Goal: Task Accomplishment & Management: Manage account settings

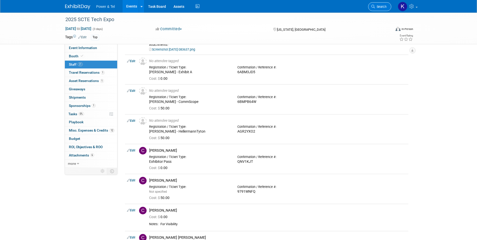
click at [377, 8] on span "Search" at bounding box center [381, 7] width 12 height 4
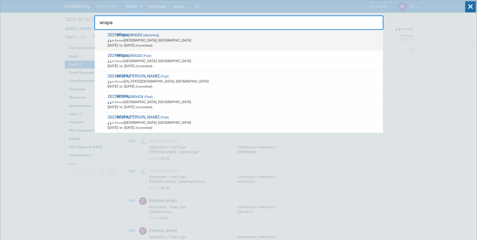
type input "wispa"
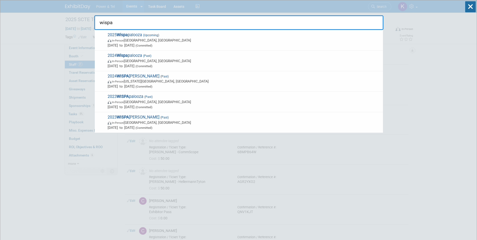
click at [142, 36] on span "2025 Wispa palooza (Upcoming) In-Person Las Vegas, NV Oct 13, 2025 to Oct 16, 2…" at bounding box center [243, 39] width 274 height 15
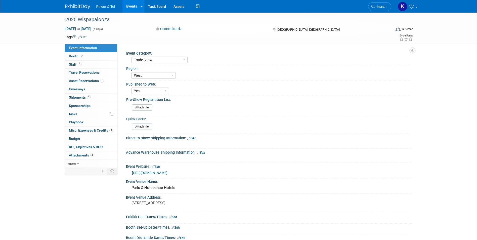
select select "Trade Show"
select select "West"
select select "Yes"
click at [71, 57] on span "Booth" at bounding box center [76, 56] width 15 height 4
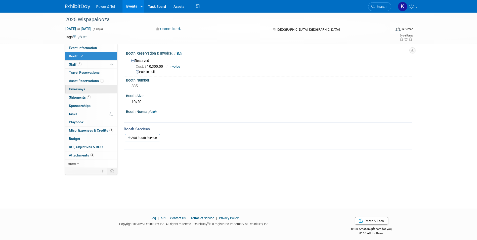
click at [78, 88] on span "Giveaways 0" at bounding box center [77, 89] width 16 height 4
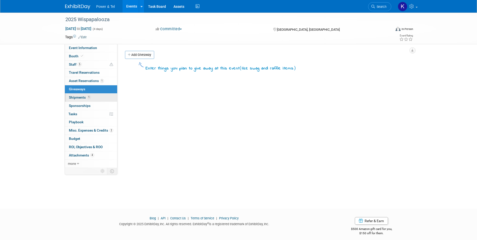
click at [77, 96] on span "Shipments 1" at bounding box center [80, 97] width 22 height 4
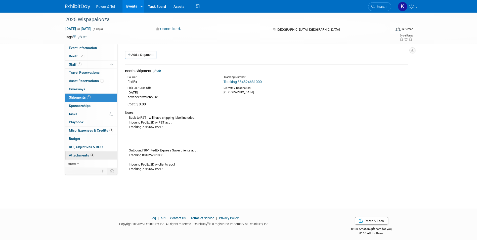
click at [74, 156] on span "Attachments 4" at bounding box center [81, 155] width 25 height 4
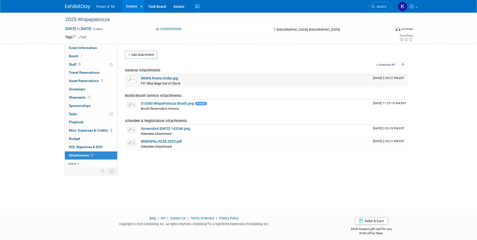
click at [165, 79] on link "WISPA Promo Order.jpg" at bounding box center [159, 78] width 37 height 4
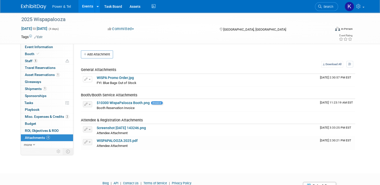
click at [333, 8] on span "Search" at bounding box center [328, 7] width 12 height 4
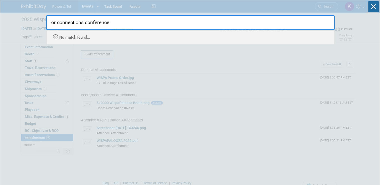
drag, startPoint x: 57, startPoint y: 23, endPoint x: 47, endPoint y: 25, distance: 10.5
click at [47, 25] on input "or connections conference" at bounding box center [190, 22] width 289 height 15
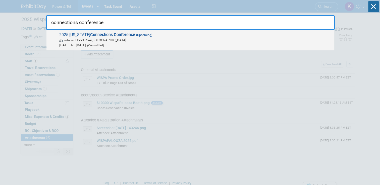
type input "connections conference"
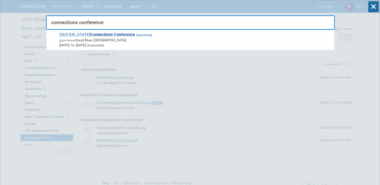
click at [108, 35] on strong "Connections Conference" at bounding box center [112, 34] width 45 height 5
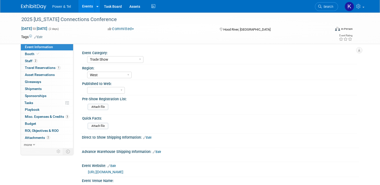
select select "Trade Show"
select select "West"
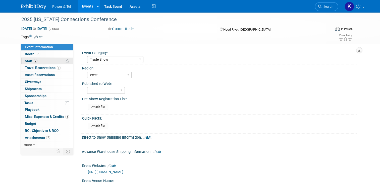
click at [27, 60] on span "Staff 2" at bounding box center [31, 61] width 13 height 4
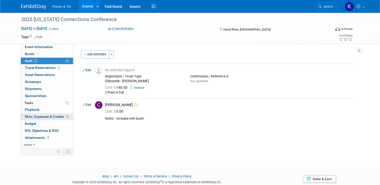
click at [48, 116] on span "Misc. Expenses & Credits 3" at bounding box center [47, 117] width 44 height 4
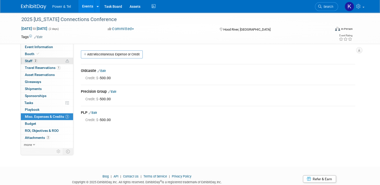
click at [27, 60] on span "Staff 2" at bounding box center [31, 61] width 13 height 4
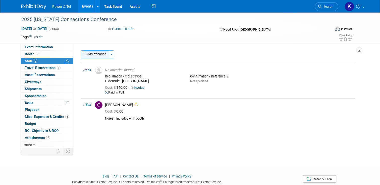
click at [98, 51] on button "Add Attendee" at bounding box center [95, 55] width 28 height 8
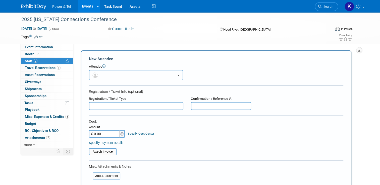
click at [110, 76] on button "button" at bounding box center [136, 75] width 94 height 10
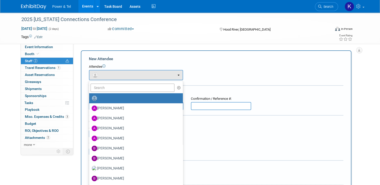
click at [241, 72] on div "Attendee <img src="https://www.exhibitday.com/Images/Unassigned-User-Icon.png" …" at bounding box center [216, 73] width 255 height 16
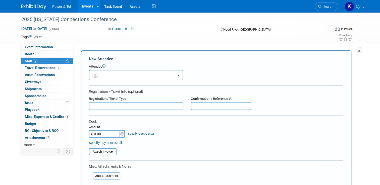
click at [123, 107] on input "text" at bounding box center [136, 106] width 94 height 8
type input "Todd Dinneny"
click at [170, 145] on div "Attach Invoice" at bounding box center [216, 150] width 255 height 10
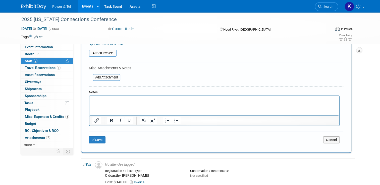
scroll to position [101, 0]
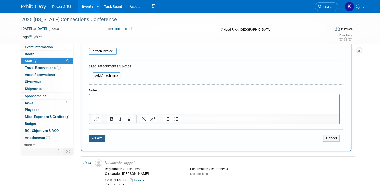
click at [94, 140] on div "Save Cancel" at bounding box center [216, 138] width 255 height 16
click at [97, 137] on button "Save" at bounding box center [97, 138] width 17 height 7
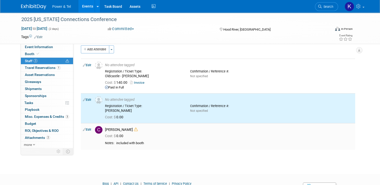
scroll to position [4, 0]
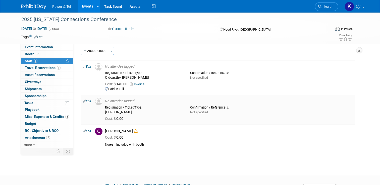
click at [86, 102] on link "Edit" at bounding box center [87, 102] width 8 height 4
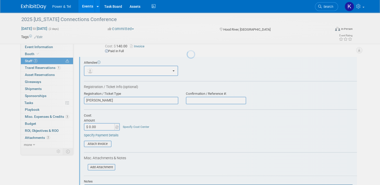
scroll to position [0, 0]
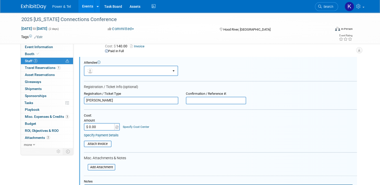
click at [84, 101] on input "Todd Dinneny" at bounding box center [131, 101] width 94 height 8
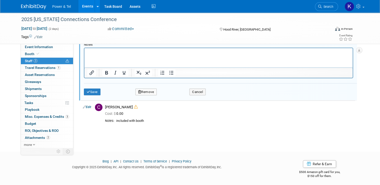
type input "Precision Group - Todd Dinneny"
click at [91, 89] on button "Save" at bounding box center [92, 92] width 17 height 7
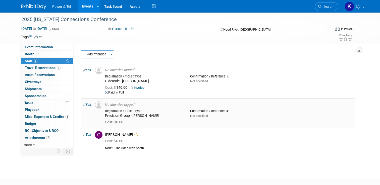
click at [86, 105] on link "Edit" at bounding box center [87, 105] width 8 height 4
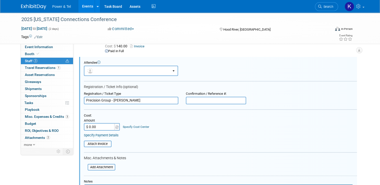
click at [97, 127] on input "$ 0.00" at bounding box center [99, 127] width 31 height 8
type input "$ 140.00"
click at [139, 145] on table "Attach Invoice" at bounding box center [220, 144] width 273 height 7
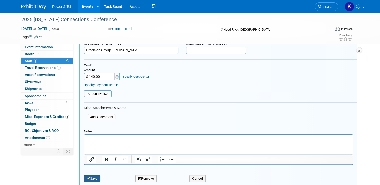
click at [88, 178] on button "Save" at bounding box center [92, 179] width 17 height 7
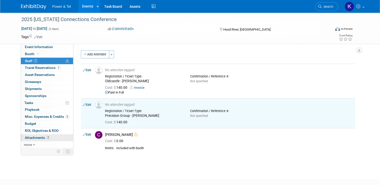
click at [35, 137] on span "Attachments 2" at bounding box center [37, 138] width 25 height 4
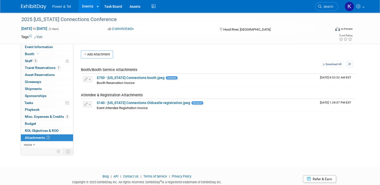
click at [137, 143] on div "Event Category: Trade Show P&T Hosted Event Export/Canada Outing Only Region: C…" at bounding box center [216, 96] width 286 height 104
click at [34, 115] on span "Misc. Expenses & Credits 3" at bounding box center [47, 117] width 44 height 4
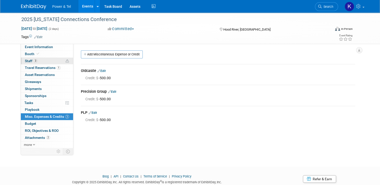
click at [27, 61] on span "Staff 3" at bounding box center [31, 61] width 13 height 4
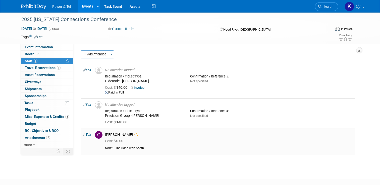
click at [134, 134] on icon at bounding box center [136, 135] width 4 height 4
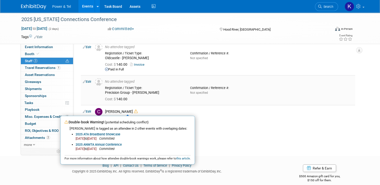
scroll to position [25, 0]
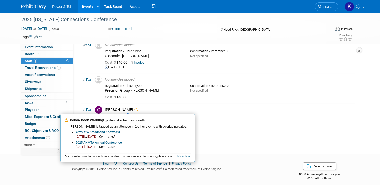
click at [56, 170] on div "Copyright © 2025 ExhibitDay, Inc. All rights reserved. ExhibitDay ® is a regist…" at bounding box center [147, 169] width 252 height 6
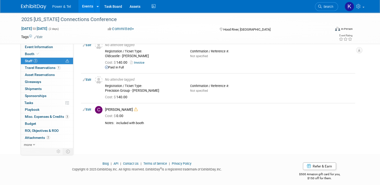
click at [195, 130] on div "Add Attendee Toggle Dropdown Quick -Tag Attendees Apply X (me) select all" at bounding box center [218, 80] width 274 height 110
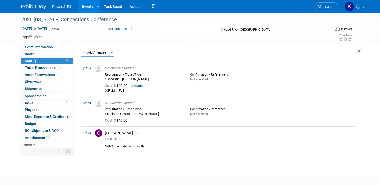
scroll to position [0, 0]
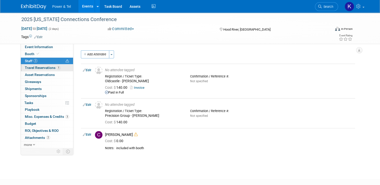
click at [44, 69] on span "Travel Reservations 1" at bounding box center [43, 68] width 36 height 4
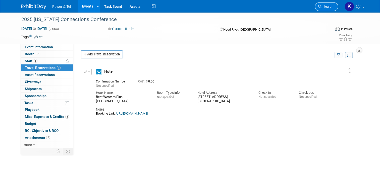
click at [330, 7] on span "Search" at bounding box center [328, 7] width 12 height 4
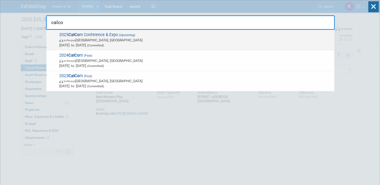
type input "calco"
click at [102, 36] on span "2025 CalCo m Conference & Expo (Upcoming) In-Person Sacramento, CA Oct 13, 2025…" at bounding box center [195, 39] width 274 height 15
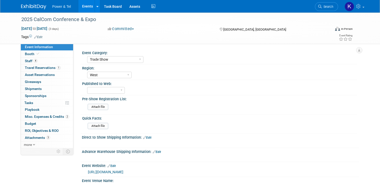
select select "Trade Show"
select select "West"
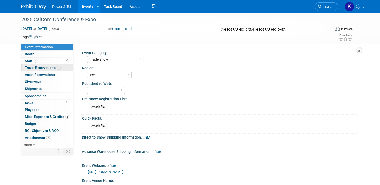
click at [44, 69] on span "Travel Reservations 1" at bounding box center [43, 68] width 36 height 4
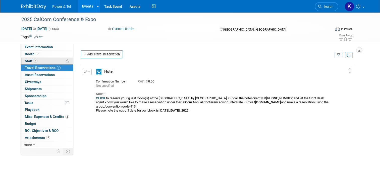
click at [27, 62] on span "Staff 4" at bounding box center [31, 61] width 13 height 4
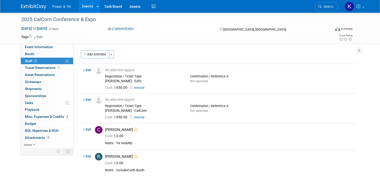
click at [322, 6] on icon at bounding box center [320, 7] width 4 height 4
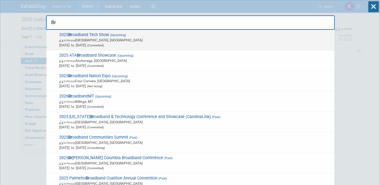
type input "Br"
click at [81, 33] on span "2025 Br oadband Tech Show (Upcoming) In-Person Las Vegas, NV Sep 30, 2025 to Oc…" at bounding box center [195, 39] width 274 height 15
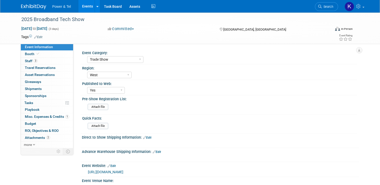
select select "Trade Show"
select select "West"
select select "Yes"
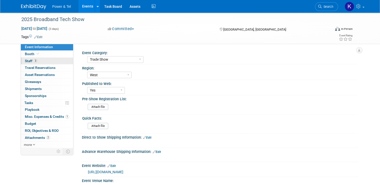
click at [29, 60] on span "Staff 3" at bounding box center [31, 61] width 13 height 4
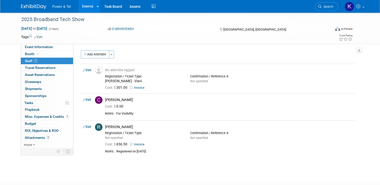
click at [34, 115] on span "Misc. Expenses & Credits 1" at bounding box center [47, 117] width 44 height 4
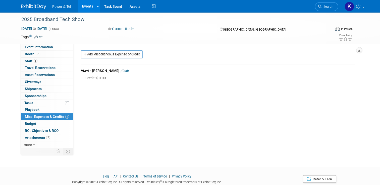
click at [181, 114] on div "Event Category: Trade Show P&T Hosted Event Export/Canada Outing Only Region: C…" at bounding box center [216, 96] width 286 height 104
click at [28, 59] on span "Staff 3" at bounding box center [31, 61] width 13 height 4
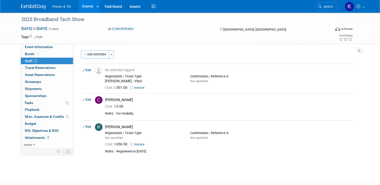
click at [34, 163] on div "2025 Broadband Tech Show Sep 30, 2025 to Oct 2, 2025 (3 days) Sep 30, 2025 to O…" at bounding box center [190, 93] width 380 height 161
click at [322, 6] on icon at bounding box center [320, 7] width 4 height 4
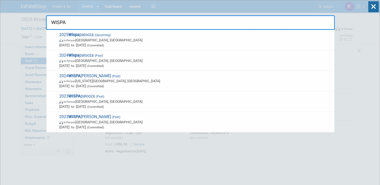
type input "WISPA"
click at [92, 34] on span "2025 Wispa palooza (Upcoming) In-Person Las Vegas, NV Oct 13, 2025 to Oct 16, 2…" at bounding box center [195, 39] width 274 height 15
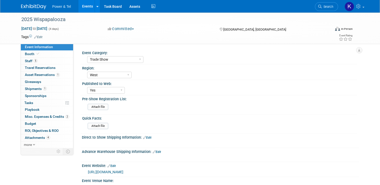
select select "Trade Show"
select select "West"
select select "Yes"
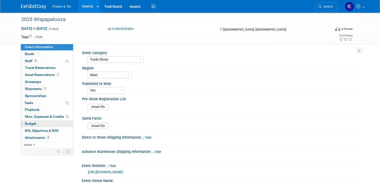
drag, startPoint x: 28, startPoint y: 136, endPoint x: 47, endPoint y: 125, distance: 22.7
click at [28, 136] on span "Attachments 4" at bounding box center [37, 138] width 25 height 4
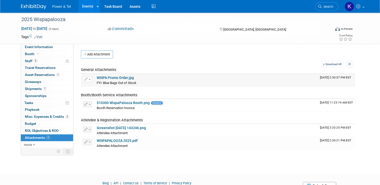
click at [87, 78] on button "button" at bounding box center [87, 79] width 9 height 6
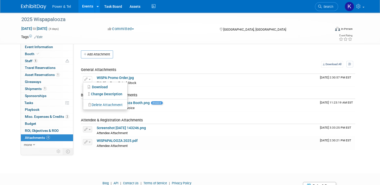
drag, startPoint x: 158, startPoint y: 71, endPoint x: 176, endPoint y: 70, distance: 17.6
click at [159, 71] on td "General Attachments" at bounding box center [199, 71] width 237 height 7
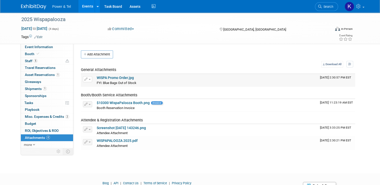
click at [84, 80] on icon "button" at bounding box center [86, 79] width 4 height 3
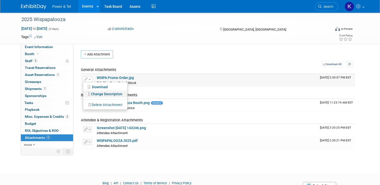
click at [110, 95] on link "Change Description" at bounding box center [105, 94] width 44 height 7
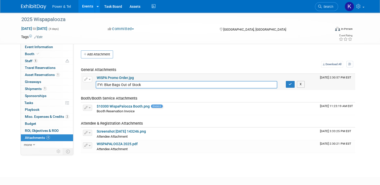
drag, startPoint x: 140, startPoint y: 85, endPoint x: 118, endPoint y: 85, distance: 22.4
click at [118, 85] on input "FYI: Blue Bags Out of Stock" at bounding box center [187, 85] width 182 height 8
click at [101, 83] on input "FYI: Blue Bags" at bounding box center [187, 85] width 182 height 8
click at [102, 85] on input "FYI: Blue Bags" at bounding box center [187, 85] width 182 height 8
type input "Plus 50 Blue Bags"
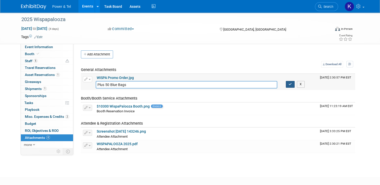
click at [289, 85] on icon "button" at bounding box center [291, 84] width 4 height 3
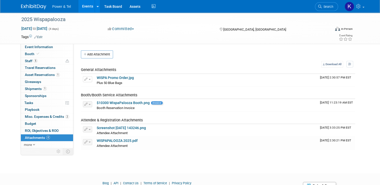
click at [97, 172] on body "Power & Tel Events Add Event Bulk Upload Events Shareable Event Boards Recently…" at bounding box center [190, 92] width 380 height 185
click at [32, 72] on link "1 Asset Reservations 1" at bounding box center [47, 75] width 52 height 7
